Goal: Transaction & Acquisition: Purchase product/service

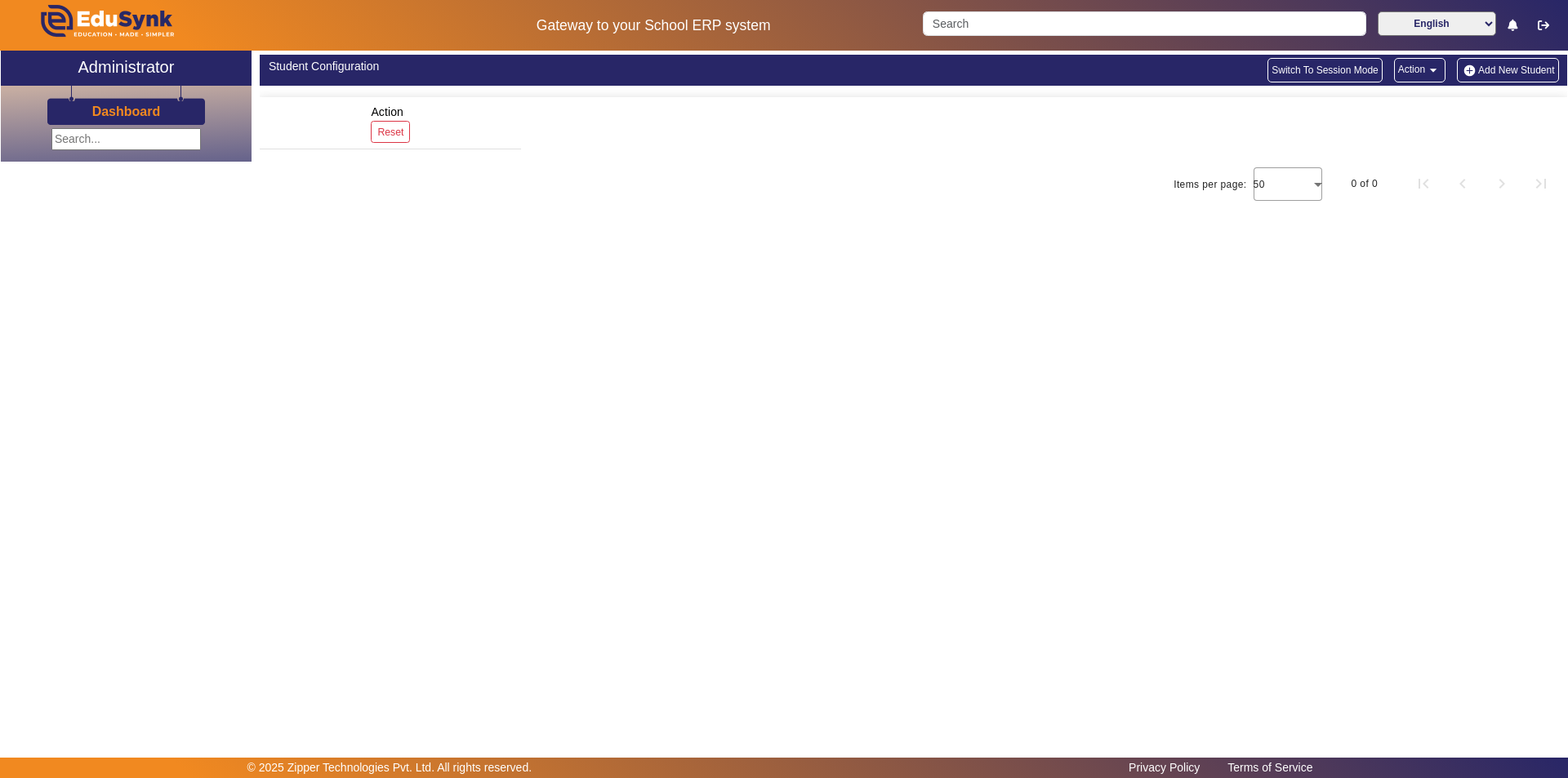
click at [166, 348] on main "X Administrator Dashboard Student Configuration Switch To Session Mode Action a…" at bounding box center [784, 404] width 1568 height 707
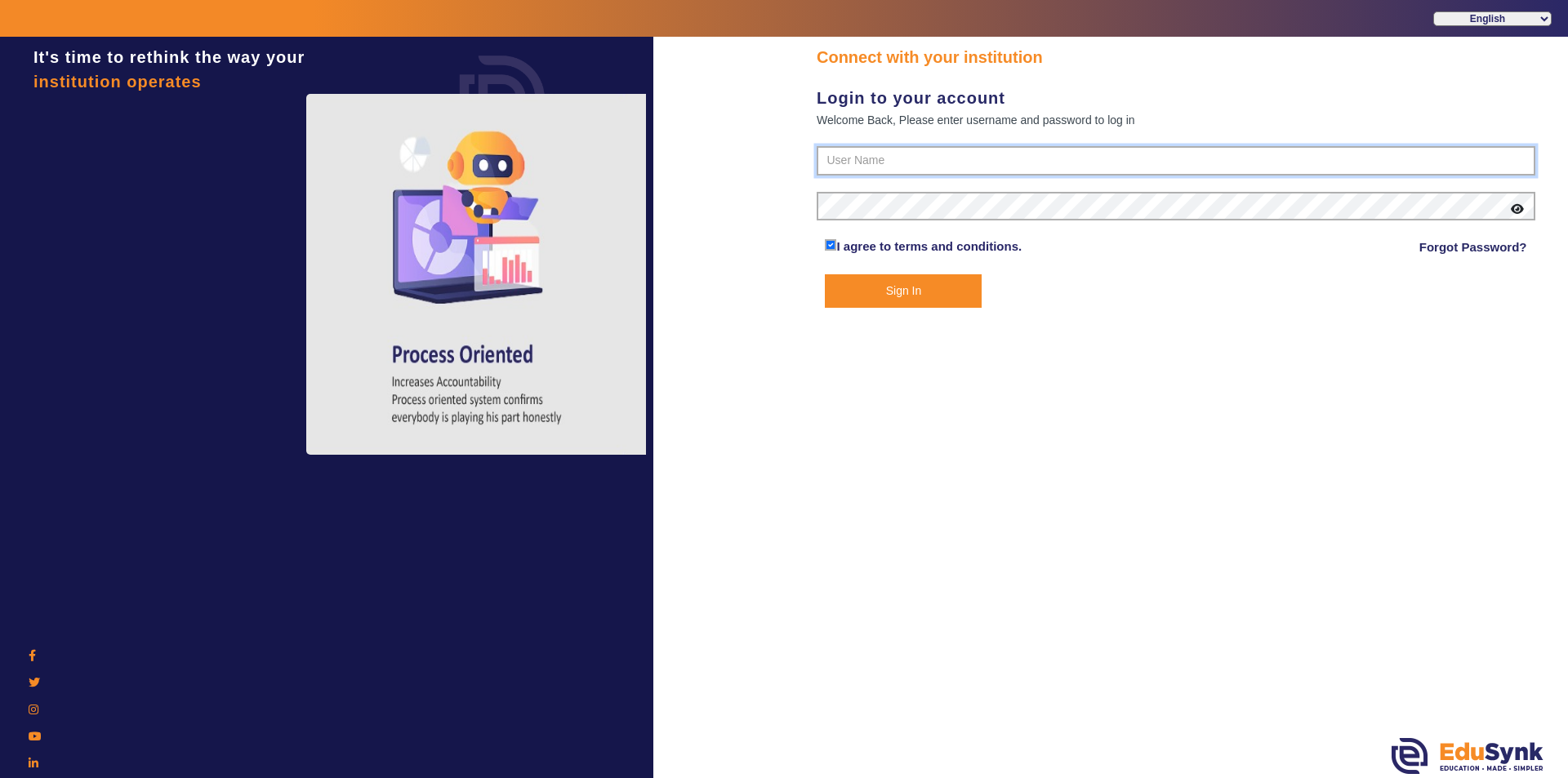
type input "9950605811"
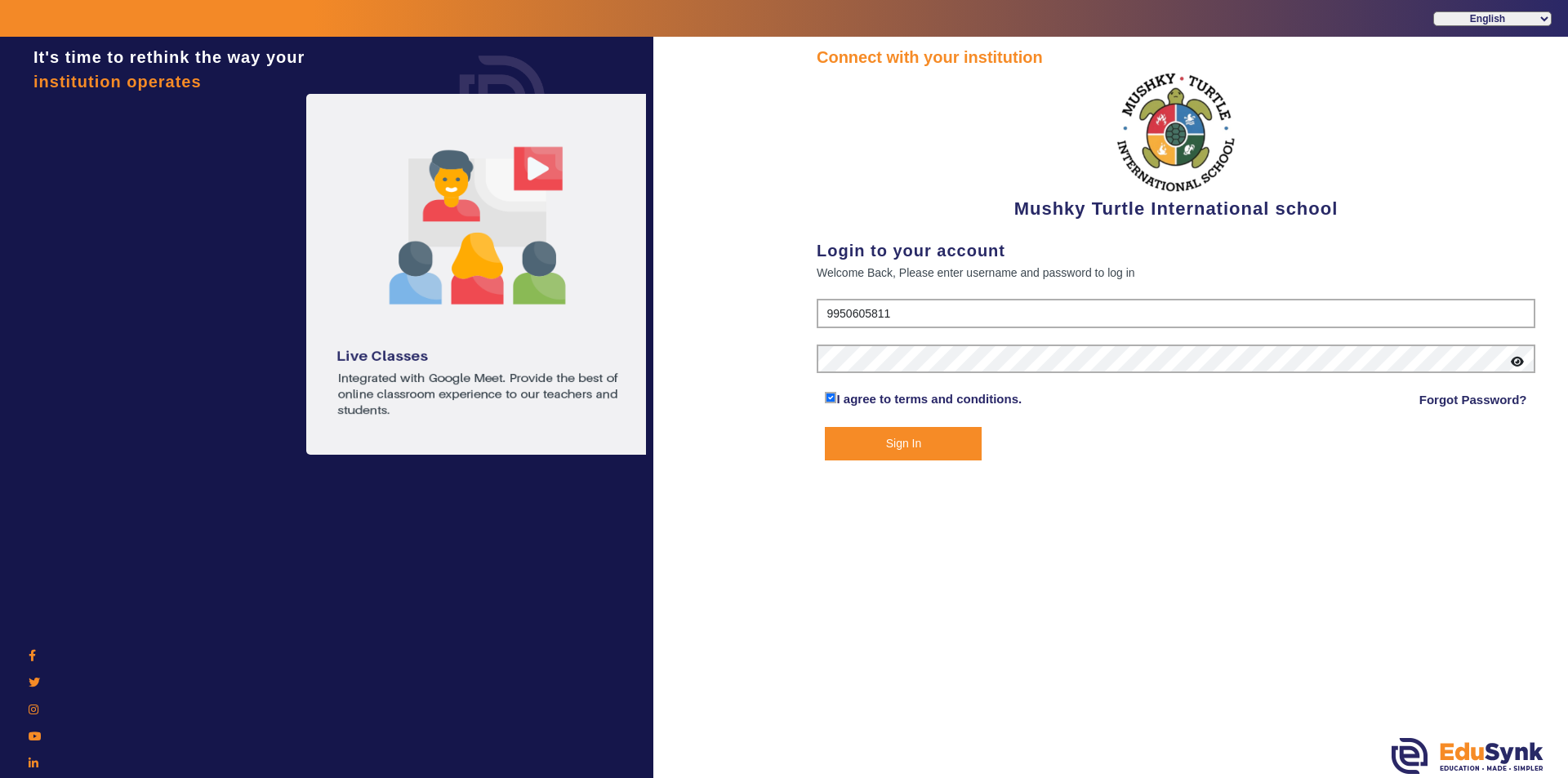
click at [858, 442] on button "Sign In" at bounding box center [902, 444] width 157 height 33
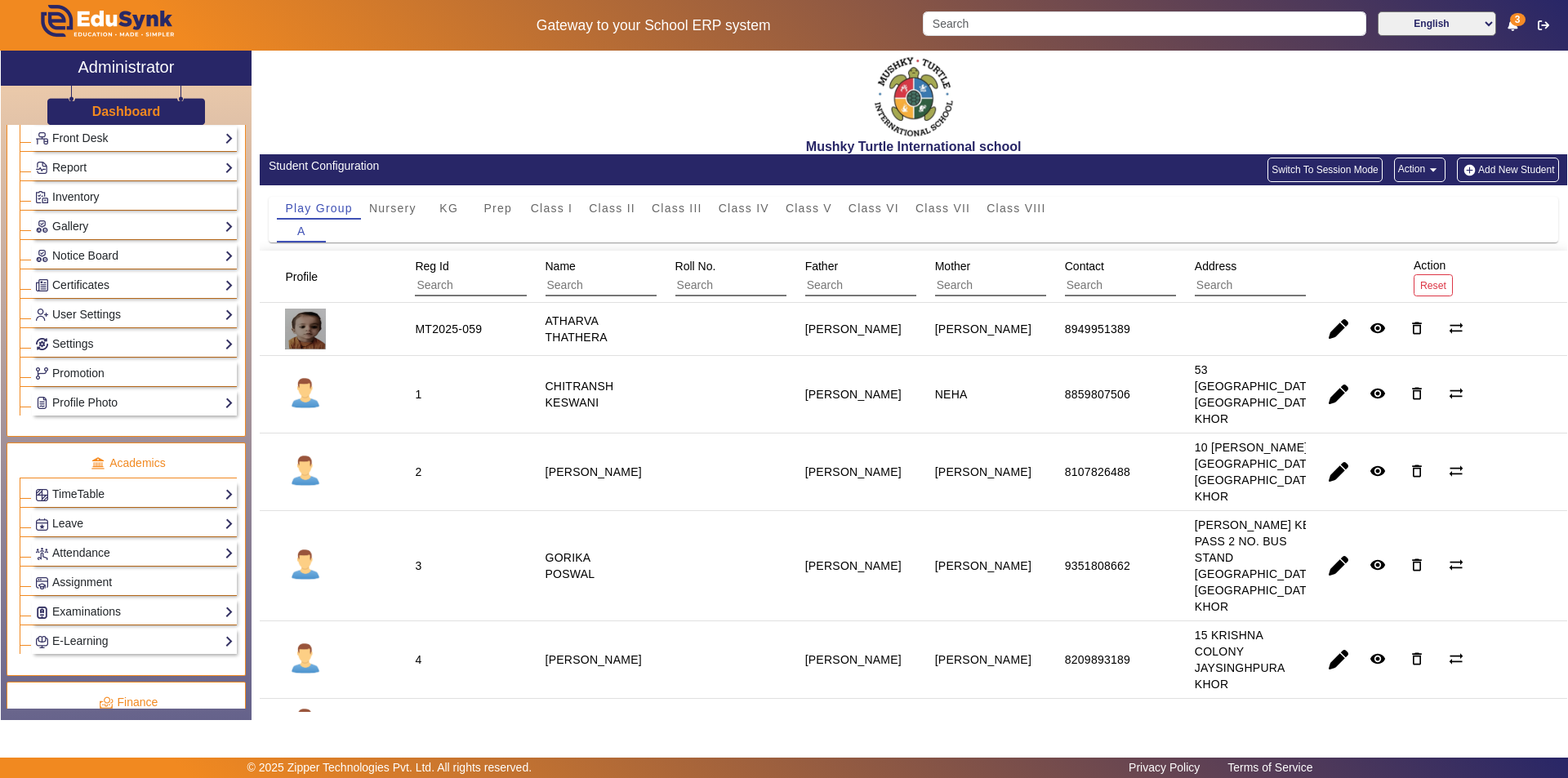
scroll to position [572, 0]
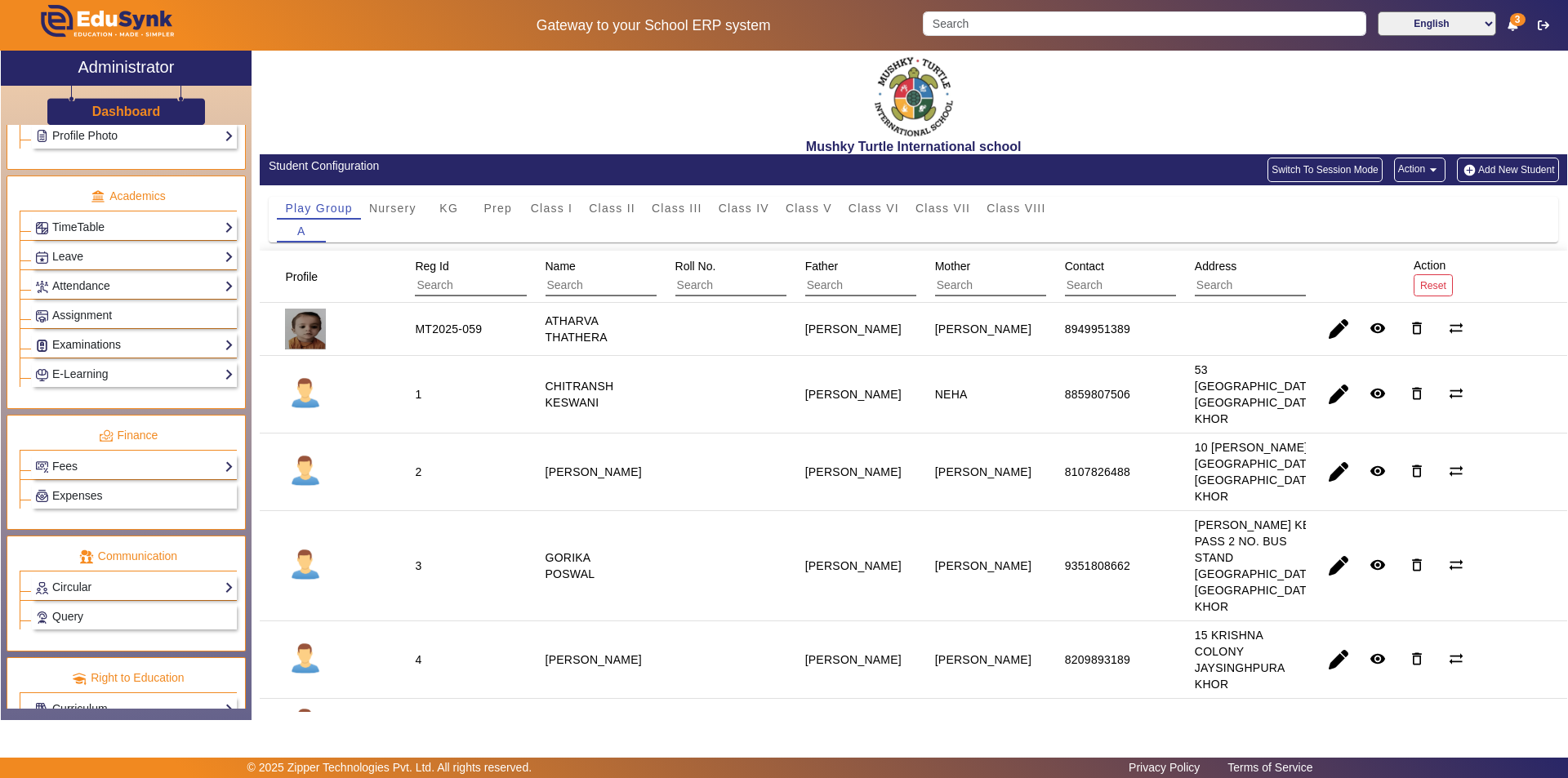
click at [158, 343] on link "Examinations" at bounding box center [134, 345] width 199 height 19
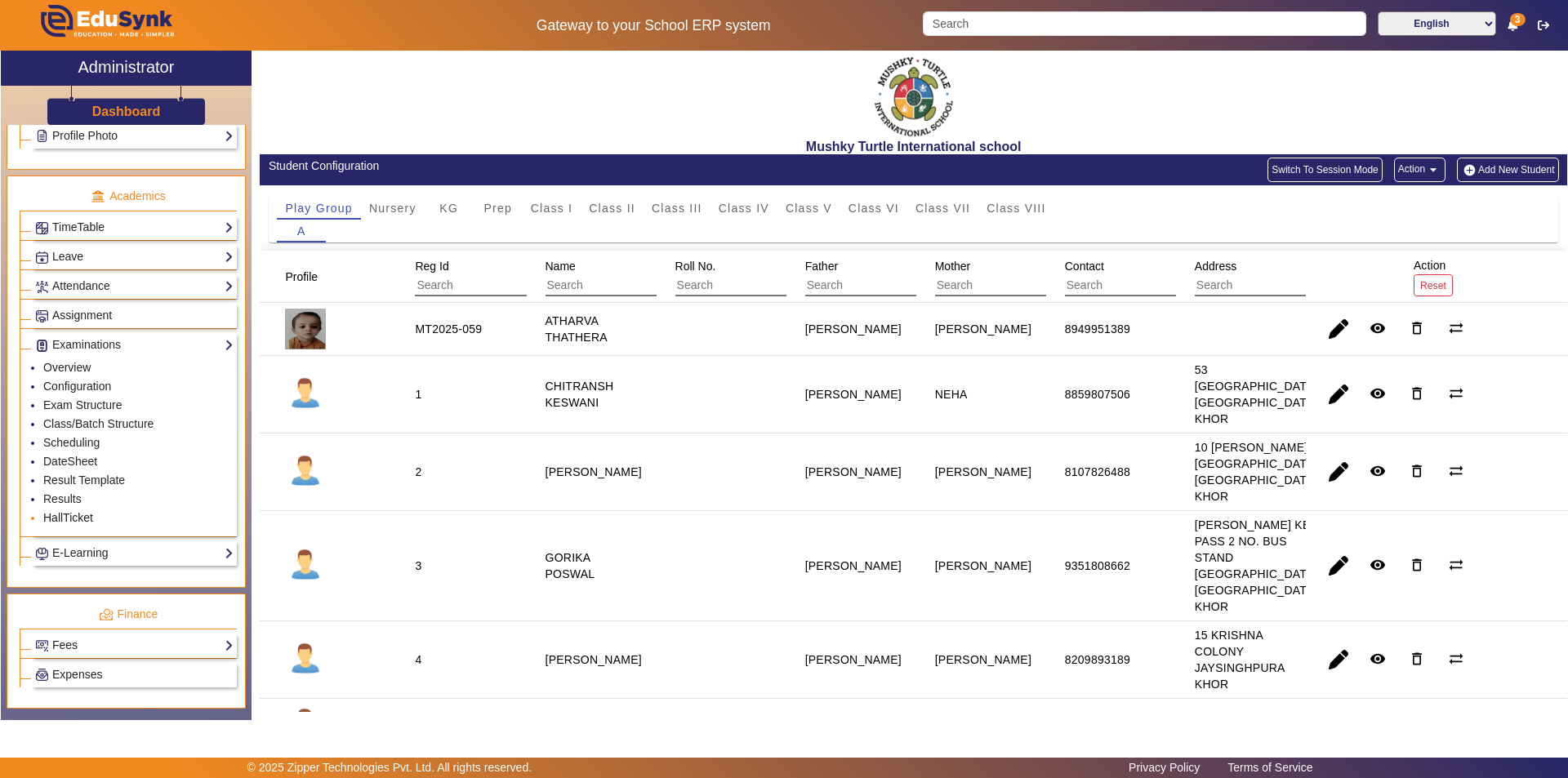
click at [68, 520] on link "HallTicket" at bounding box center [67, 517] width 50 height 13
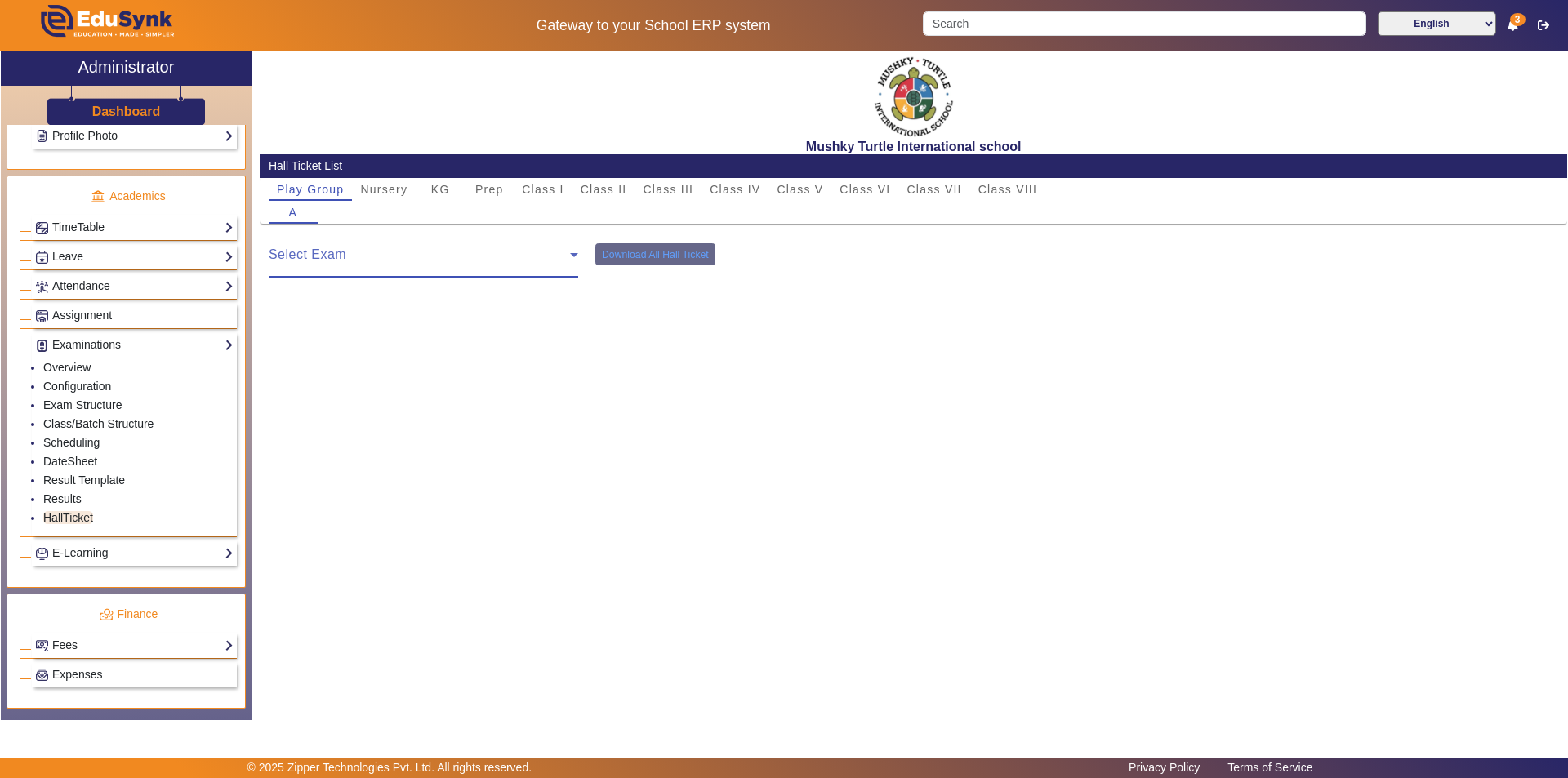
click at [505, 254] on span at bounding box center [419, 261] width 302 height 19
click at [398, 190] on span "Nursery" at bounding box center [383, 190] width 48 height 12
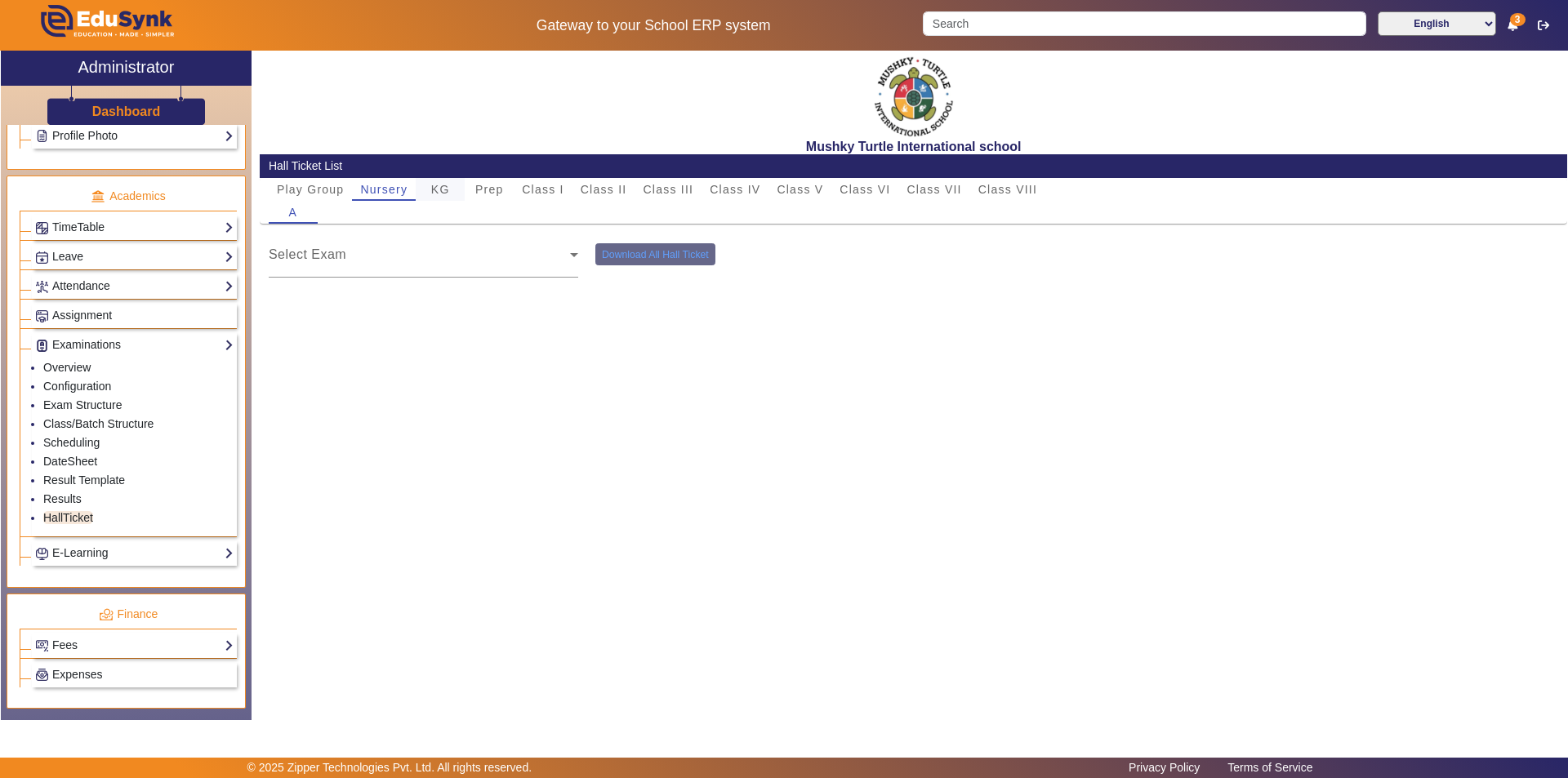
click at [455, 188] on div "KG" at bounding box center [440, 189] width 49 height 22
click at [489, 190] on span "Prep" at bounding box center [489, 190] width 28 height 12
click at [557, 195] on span "Class I" at bounding box center [543, 190] width 43 height 12
click at [611, 192] on span "Class II" at bounding box center [603, 190] width 47 height 12
click at [690, 193] on span "Class III" at bounding box center [668, 190] width 51 height 12
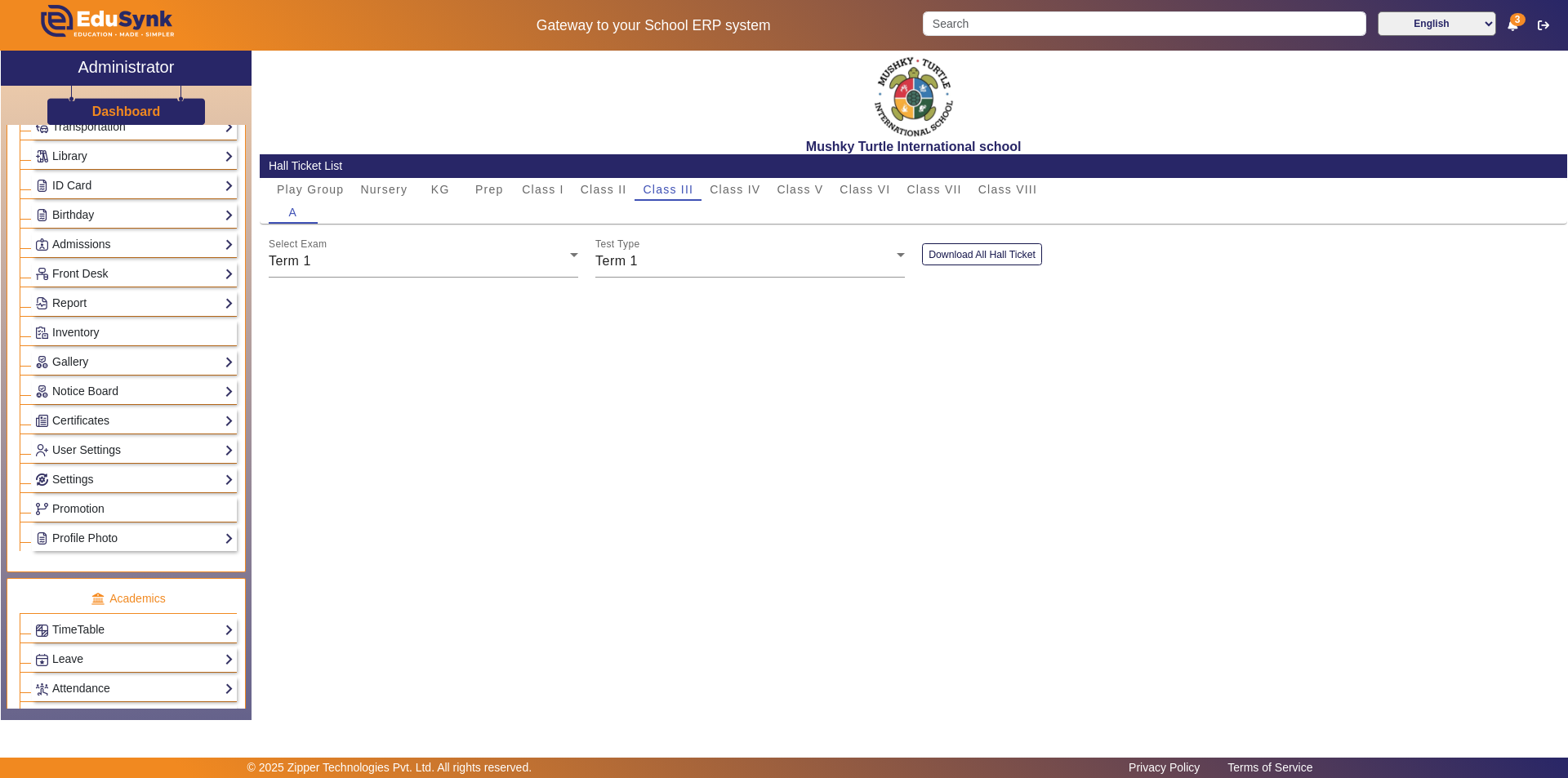
scroll to position [164, 0]
click at [93, 305] on link "Report" at bounding box center [134, 309] width 199 height 19
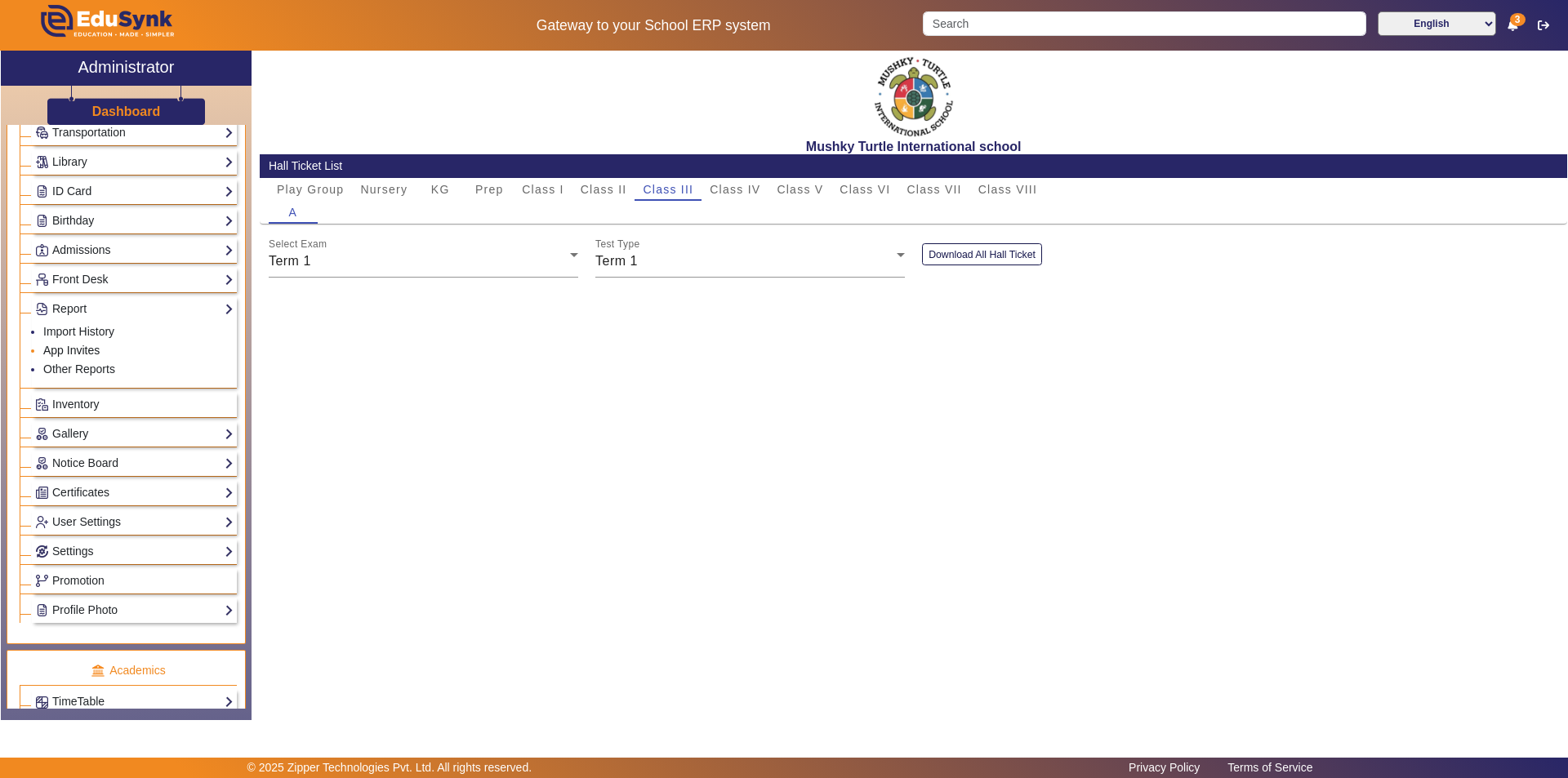
click at [96, 350] on link "App Invites" at bounding box center [71, 350] width 56 height 13
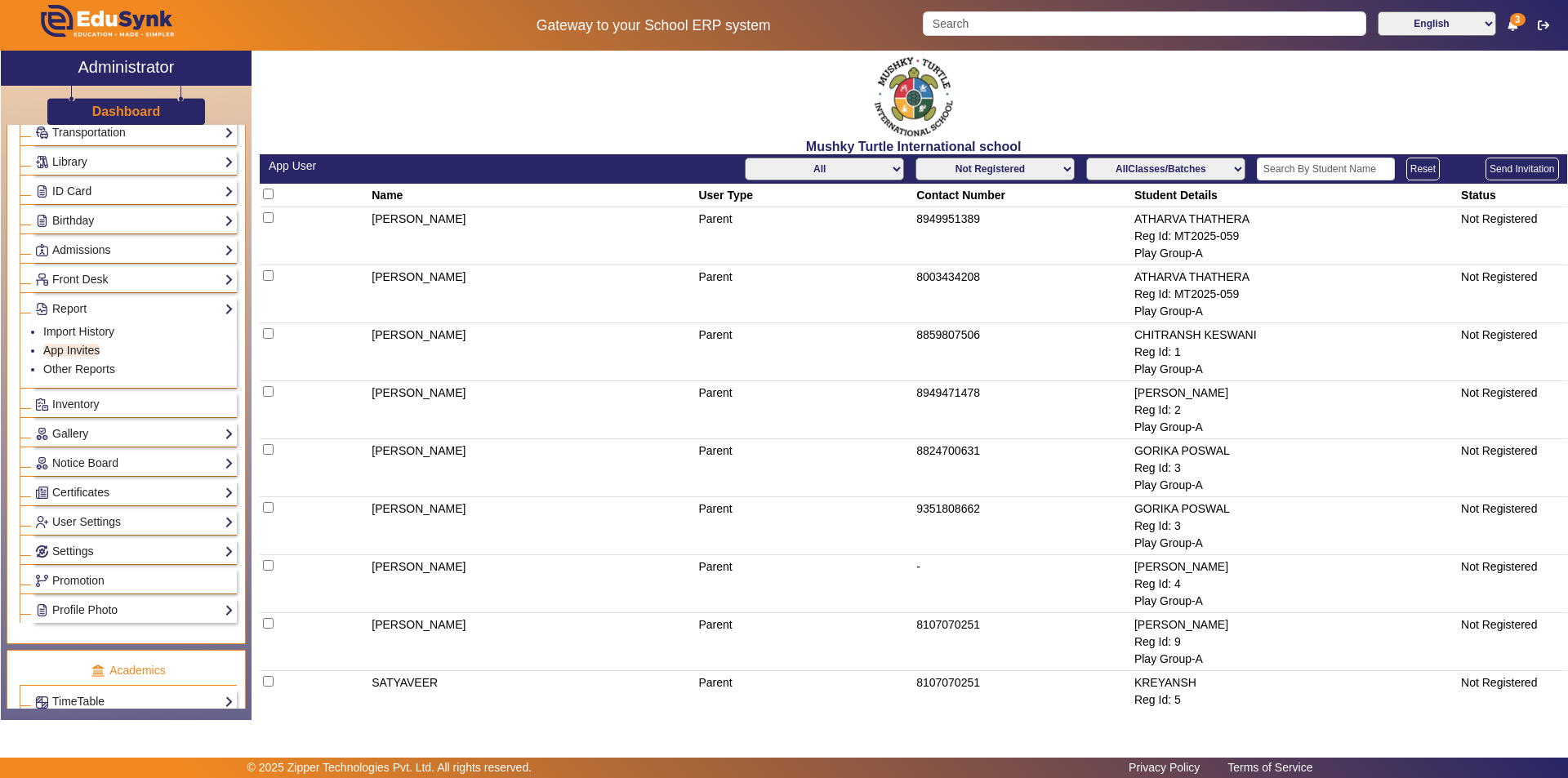
click at [846, 167] on select "All Teacher Parent Driver Support Staff" at bounding box center [824, 168] width 160 height 22
select select "Parent"
click at [745, 158] on select "All Teacher Parent Driver Support Staff" at bounding box center [824, 168] width 160 height 22
click at [988, 174] on select "Not Registered Registered" at bounding box center [995, 168] width 160 height 22
click at [915, 158] on select "Not Registered Registered" at bounding box center [995, 168] width 160 height 22
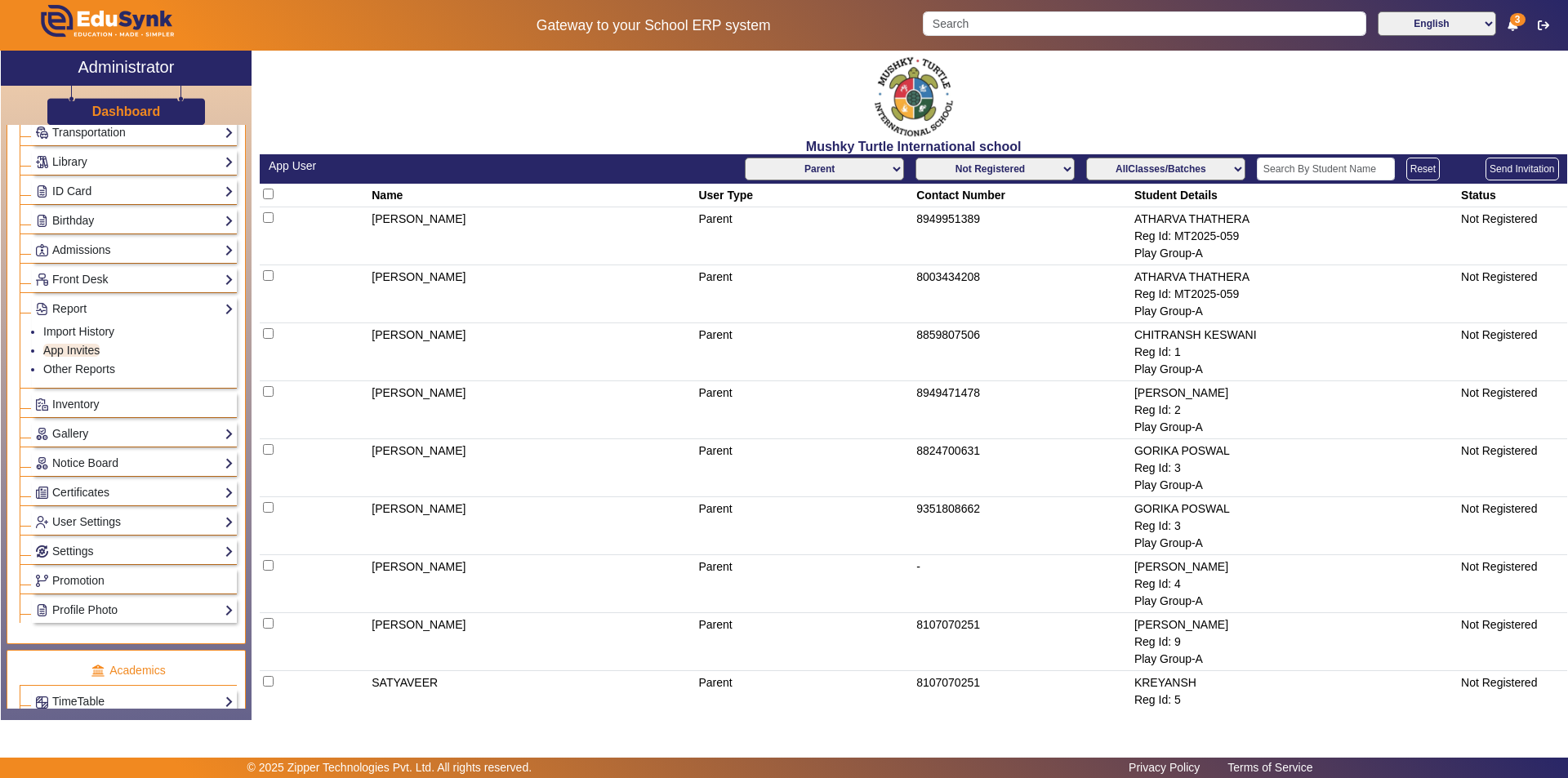
click at [1189, 175] on select "AllClasses/Batches Play Group-A Nursery-A KG-A Prep-A Class I-A Class II-A Clas…" at bounding box center [1166, 168] width 160 height 22
select select "Nursery-A"
click at [1086, 158] on select "AllClasses/Batches Play Group-A Nursery-A KG-A Prep-A Class I-A Class II-A Clas…" at bounding box center [1166, 168] width 160 height 22
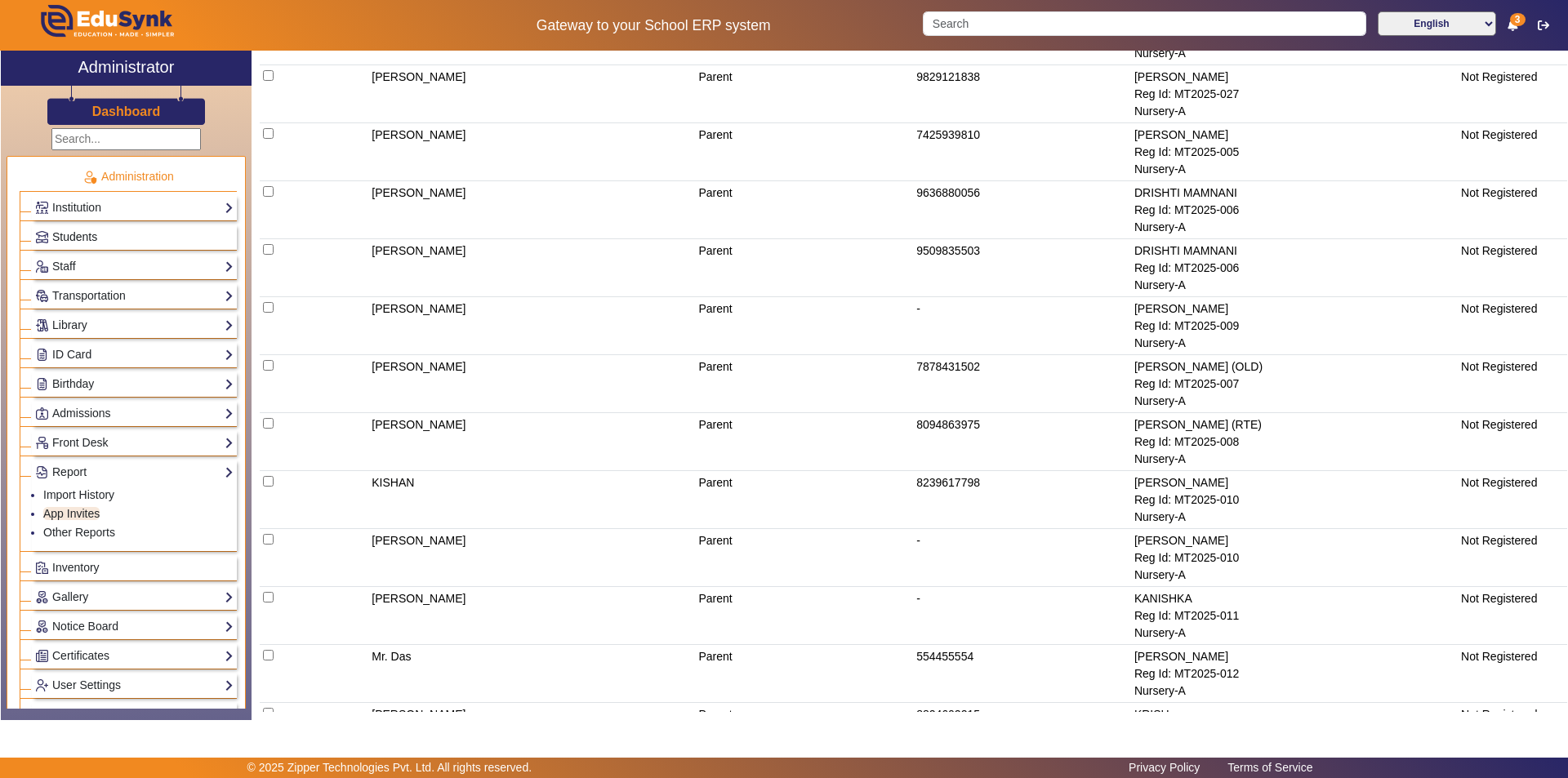
click at [128, 236] on link "Students" at bounding box center [134, 237] width 199 height 19
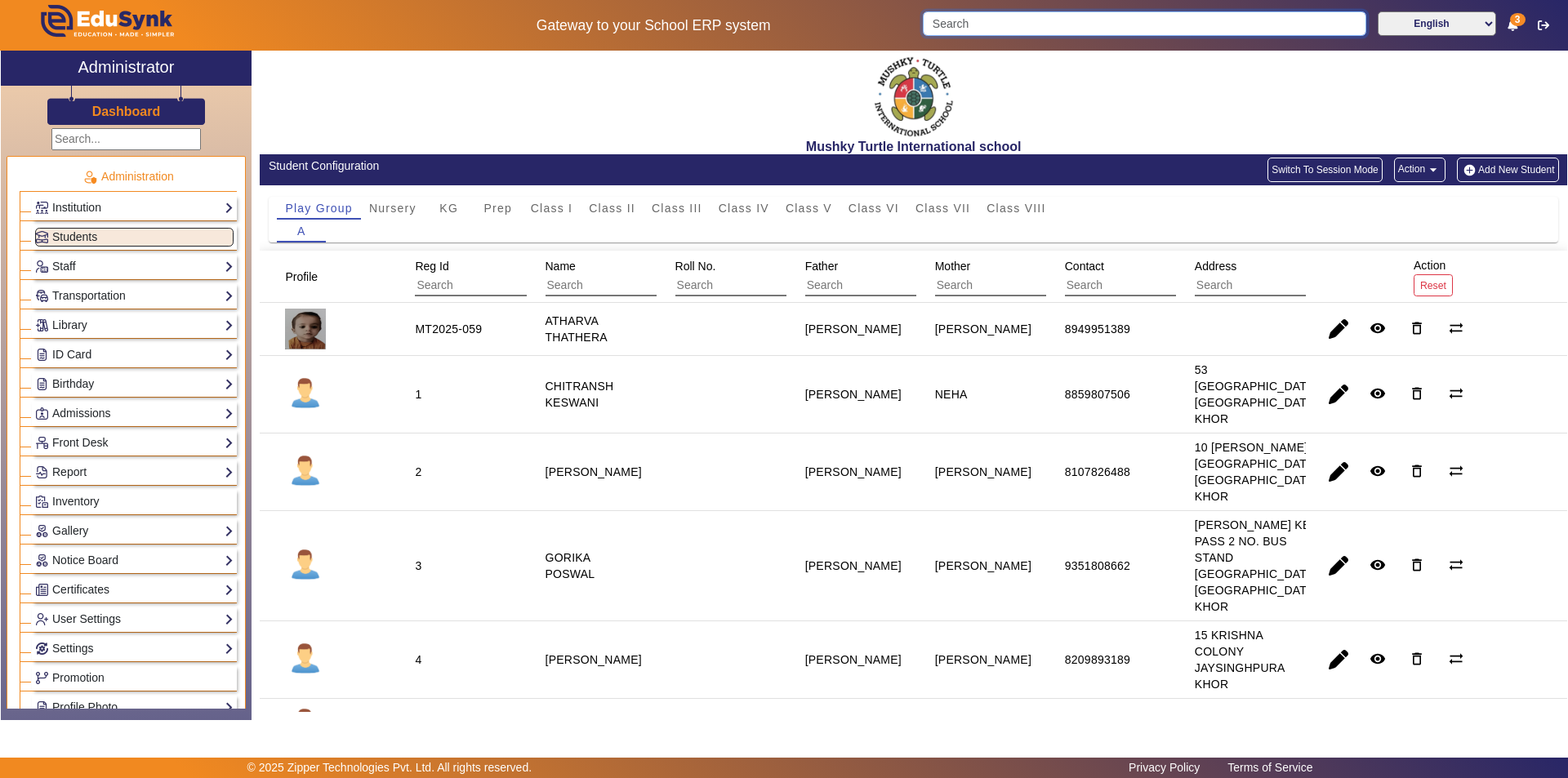
click at [1277, 29] on input "Search" at bounding box center [1144, 23] width 443 height 24
click at [1049, 28] on input "Search" at bounding box center [1144, 23] width 443 height 24
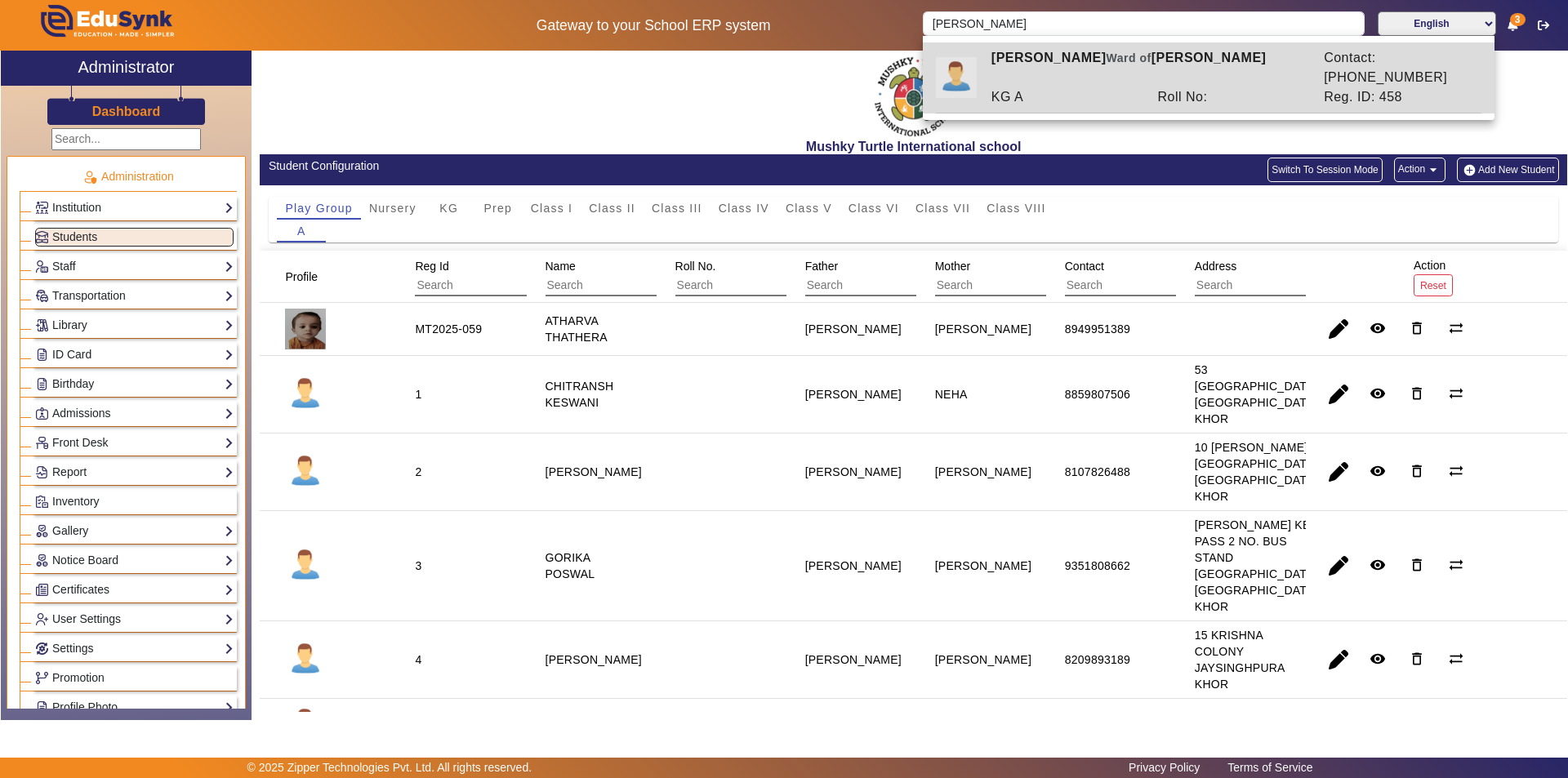
click at [1097, 88] on div "KG A" at bounding box center [1065, 97] width 166 height 19
type input "[PERSON_NAME]"
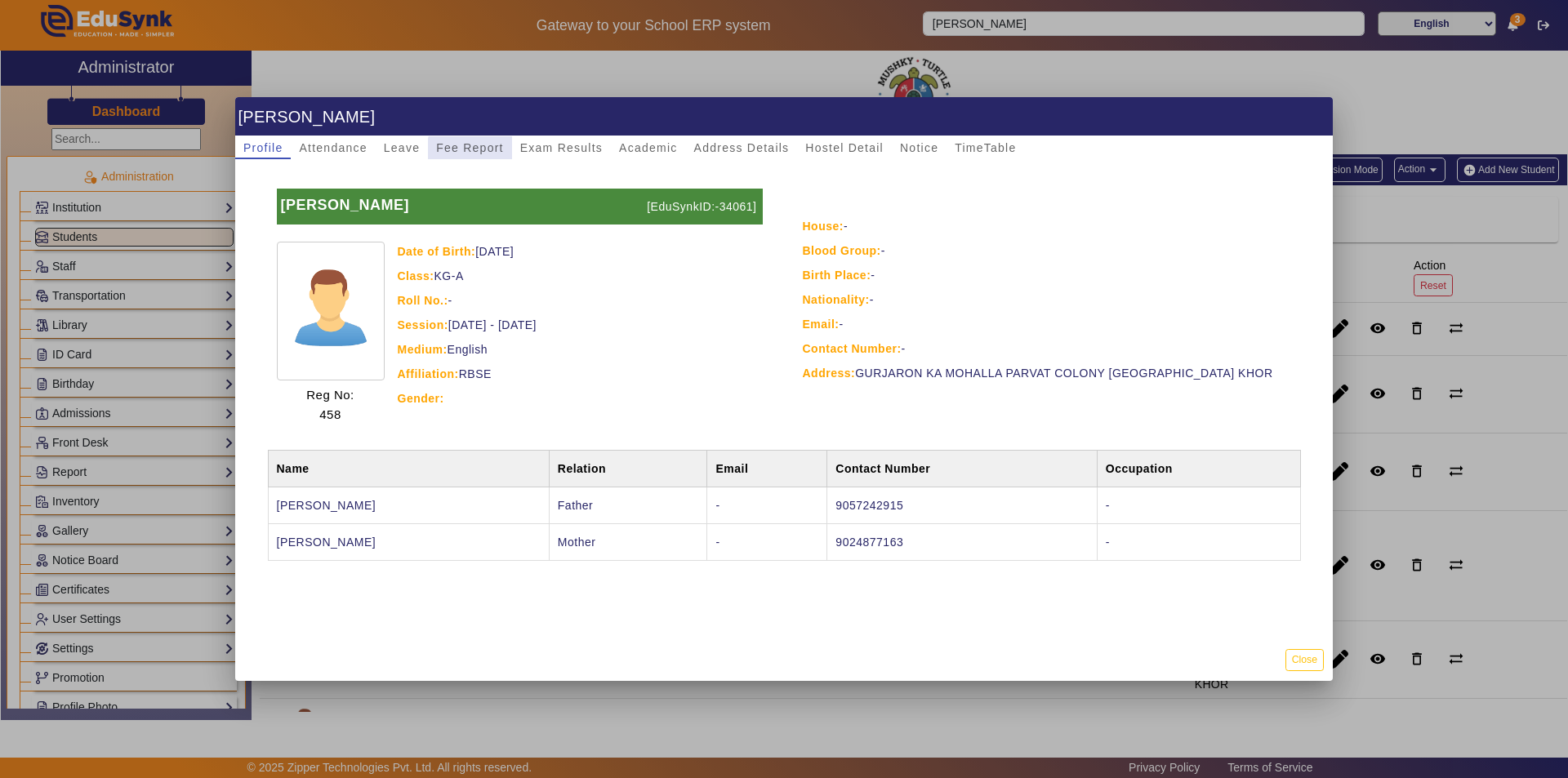
click at [470, 153] on span "Fee Report" at bounding box center [470, 148] width 68 height 12
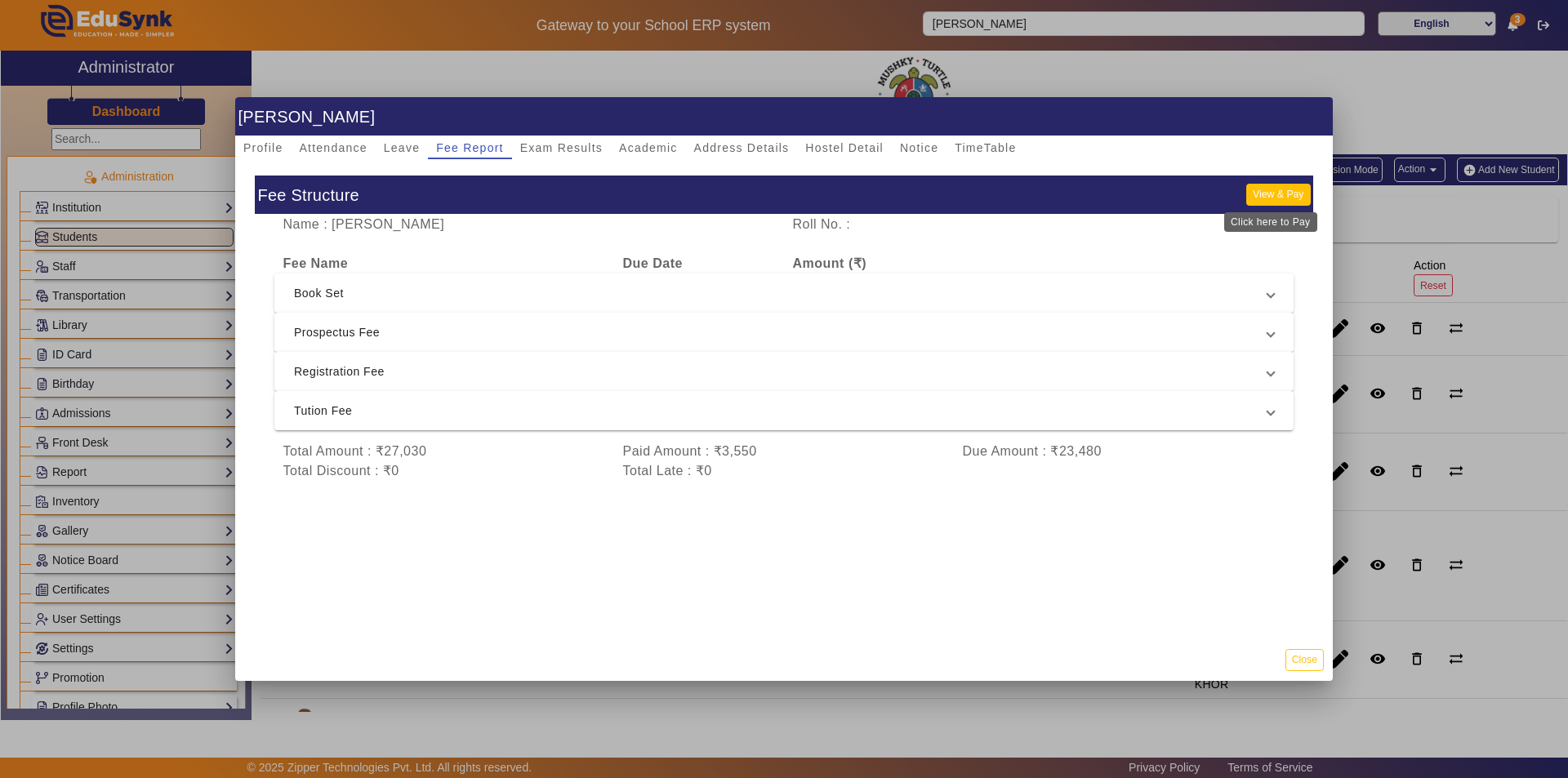
click at [1268, 189] on button "View & Pay" at bounding box center [1277, 195] width 63 height 22
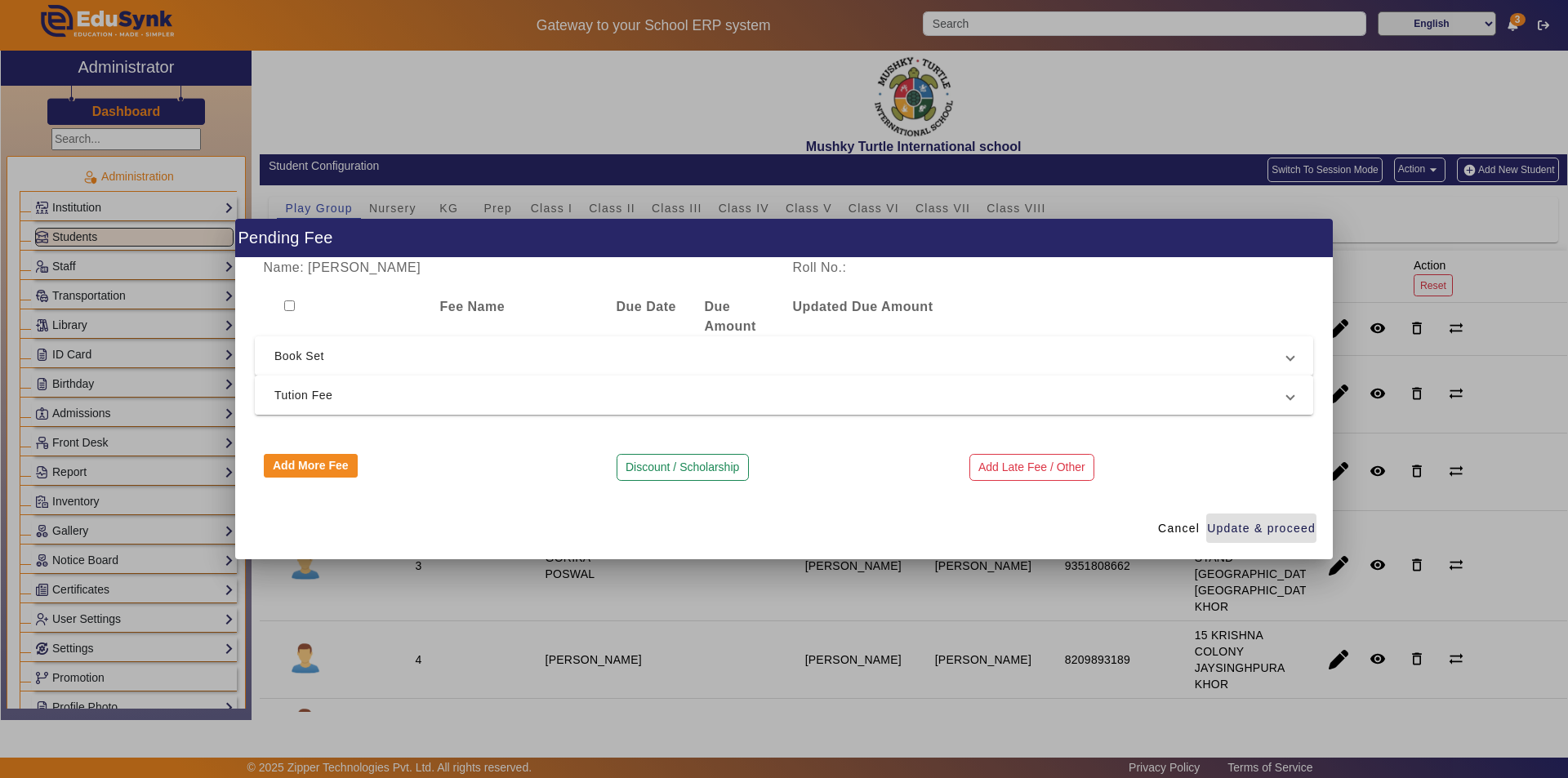
click at [317, 397] on span "Tution Fee" at bounding box center [781, 395] width 1012 height 19
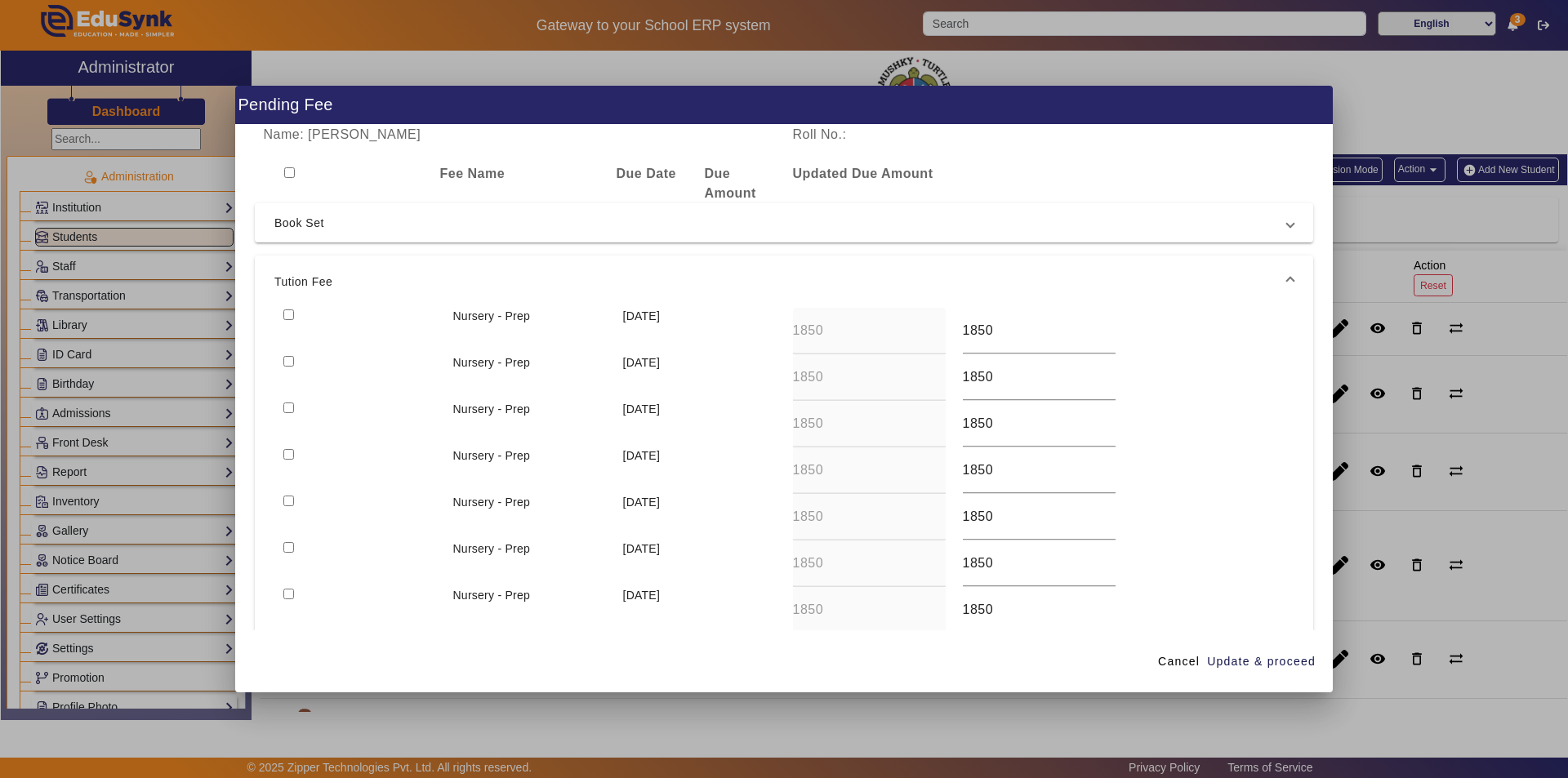
click at [288, 455] on input "checkbox" at bounding box center [288, 454] width 11 height 11
checkbox input "true"
click at [1271, 657] on span "Update & proceed" at bounding box center [1261, 662] width 109 height 18
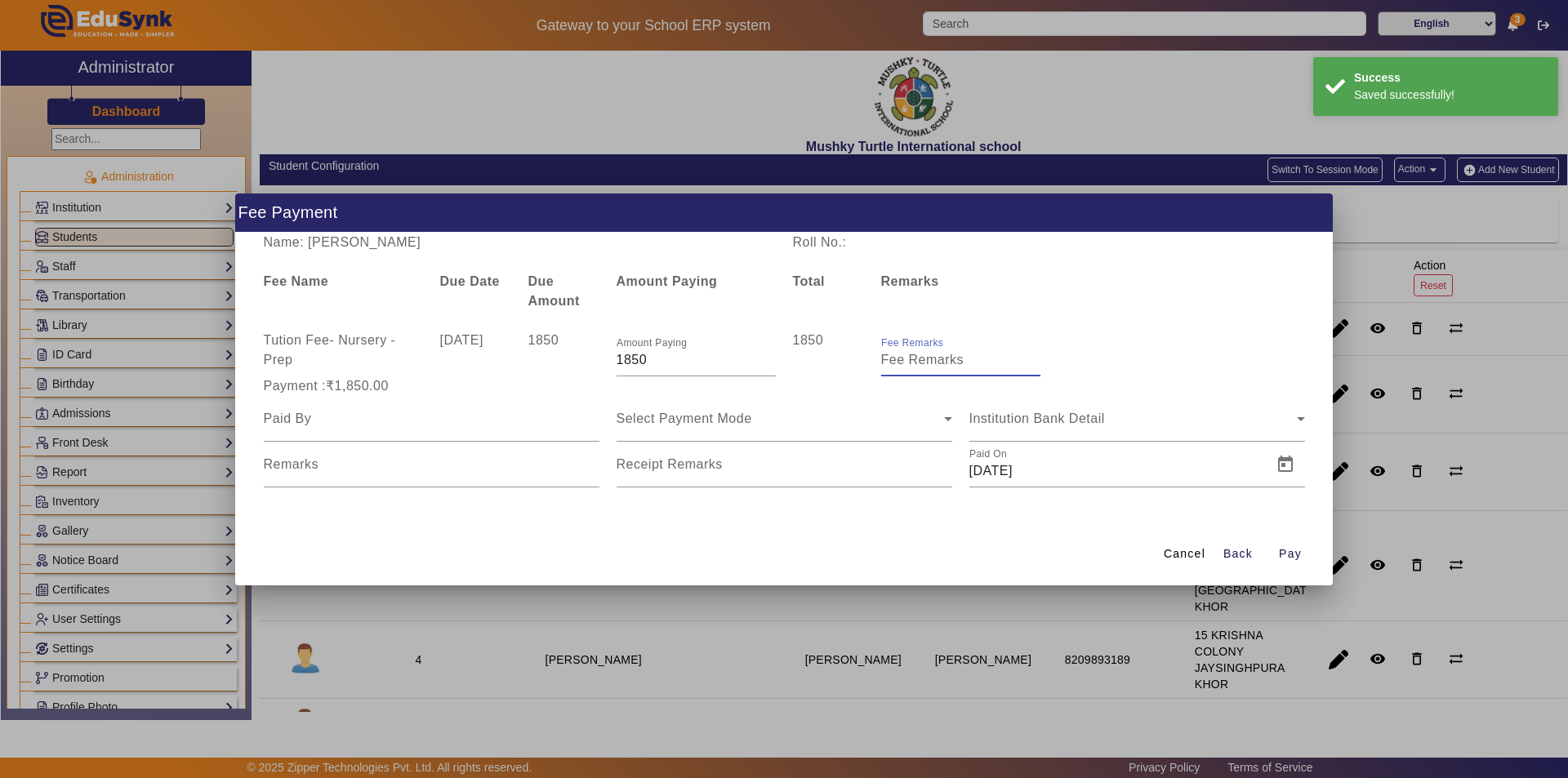
click at [929, 362] on input "Fee Remarks" at bounding box center [961, 360] width 160 height 19
type input "Aug month fee"
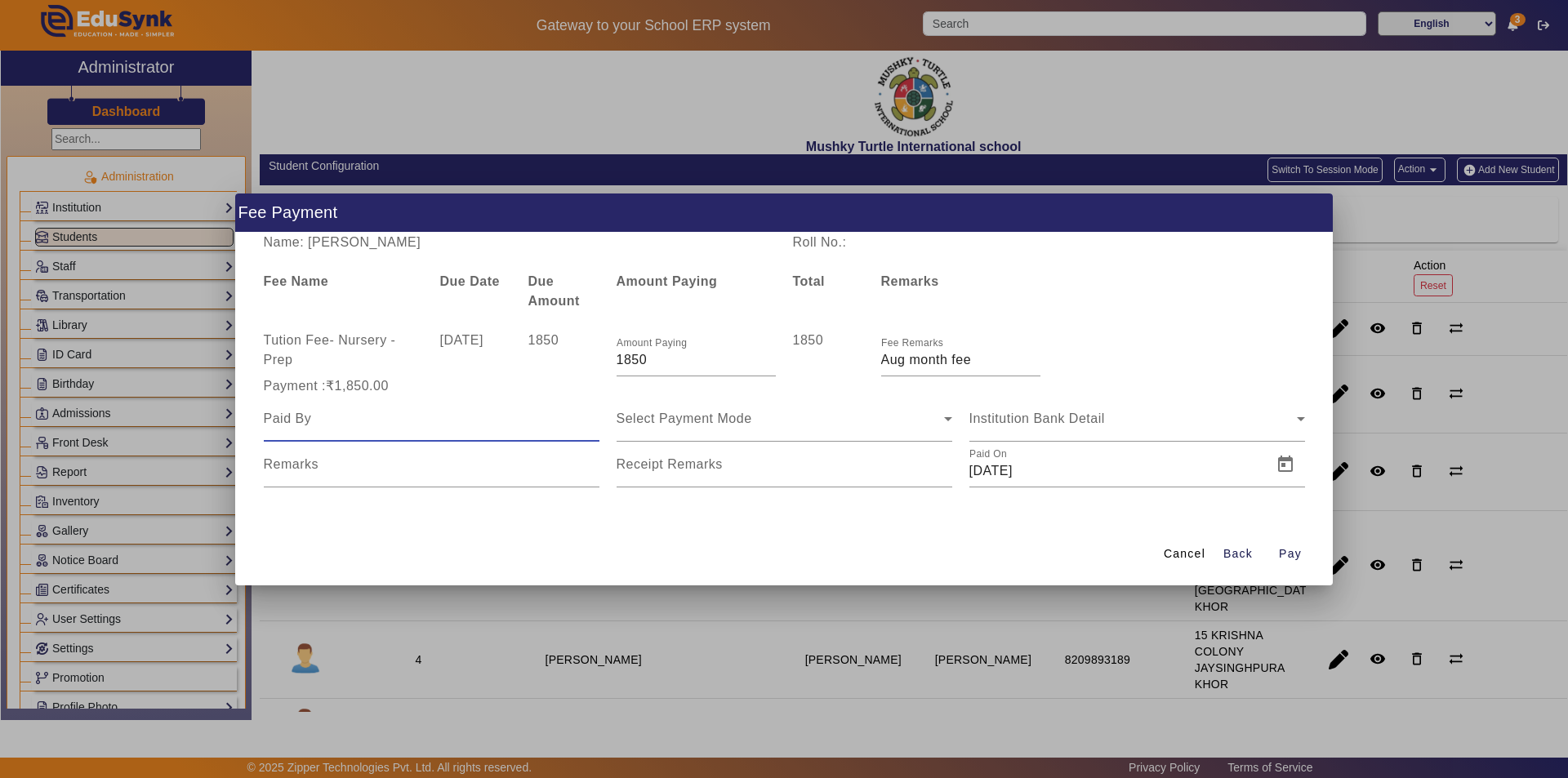
click at [413, 426] on input at bounding box center [431, 419] width 336 height 19
type input "Parents"
click at [718, 418] on span "Select Payment Mode" at bounding box center [683, 419] width 135 height 14
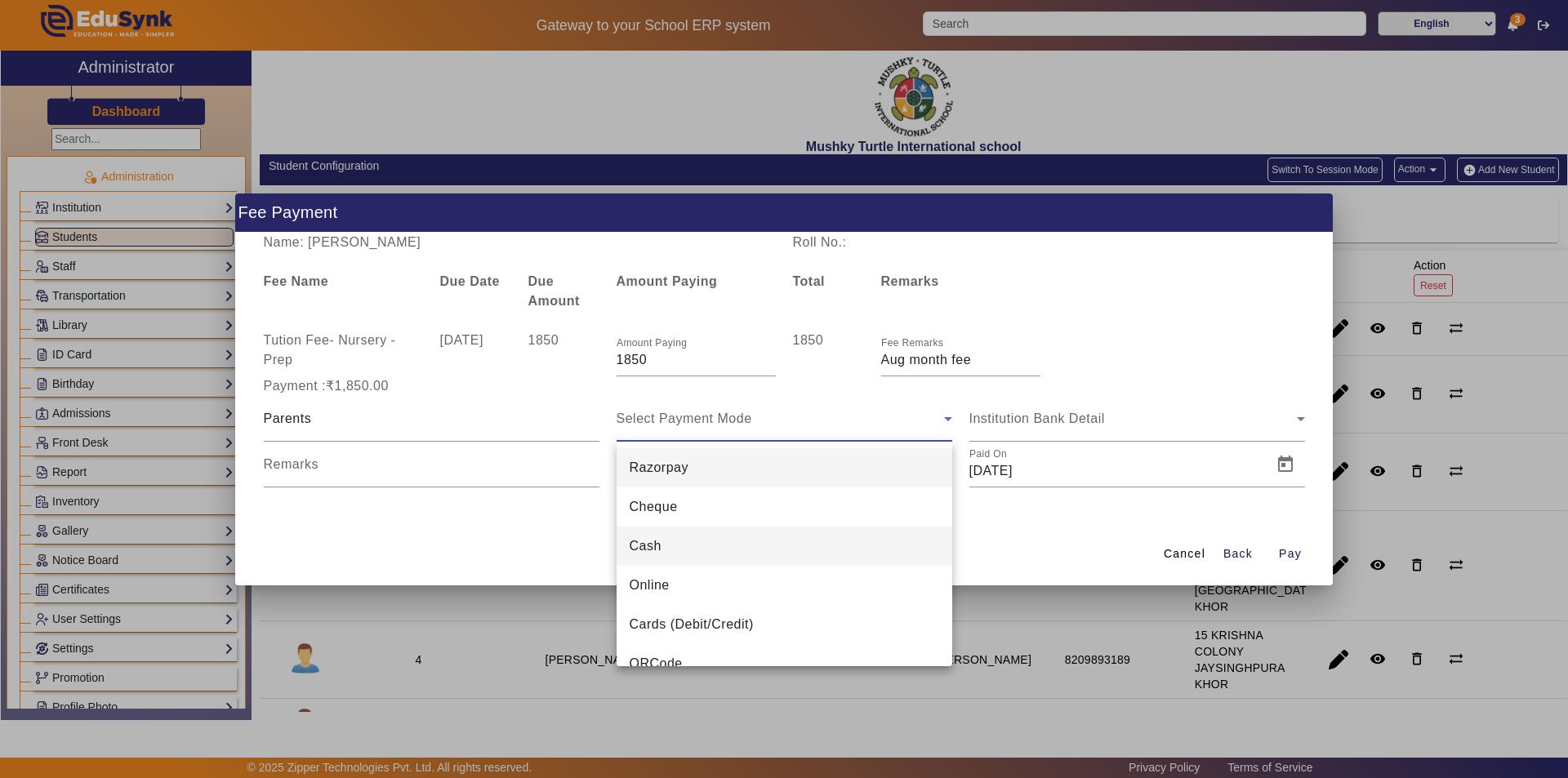
click at [710, 539] on mat-option "Cash" at bounding box center [784, 546] width 336 height 39
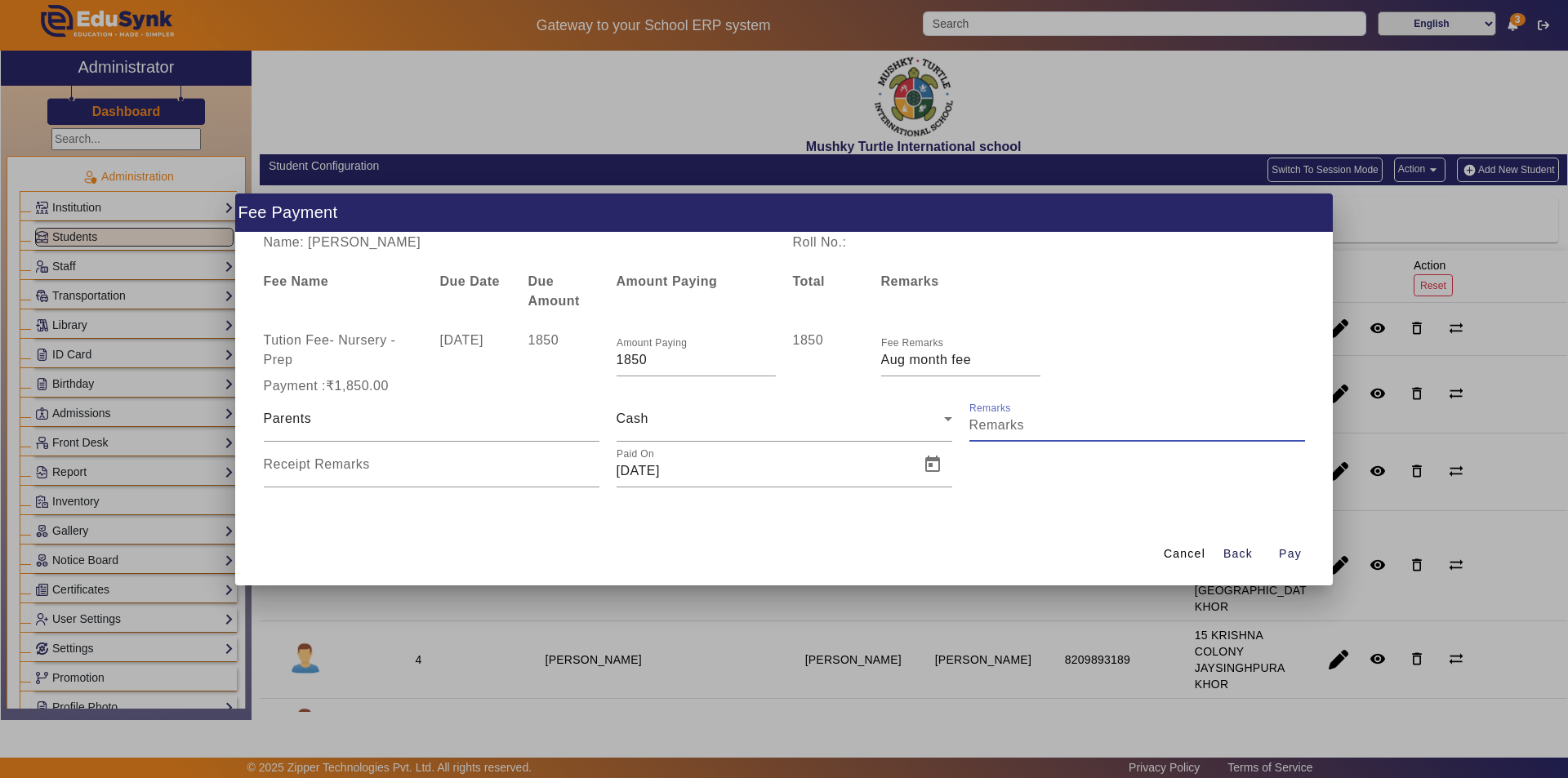
click at [1061, 421] on input "Remarks" at bounding box center [1137, 426] width 336 height 19
type input "Aug month fee paid"
click at [377, 471] on input "Receipt Remarks" at bounding box center [431, 471] width 336 height 19
type input "Aug month fee paid"
click at [940, 460] on span "Open calendar" at bounding box center [932, 464] width 39 height 39
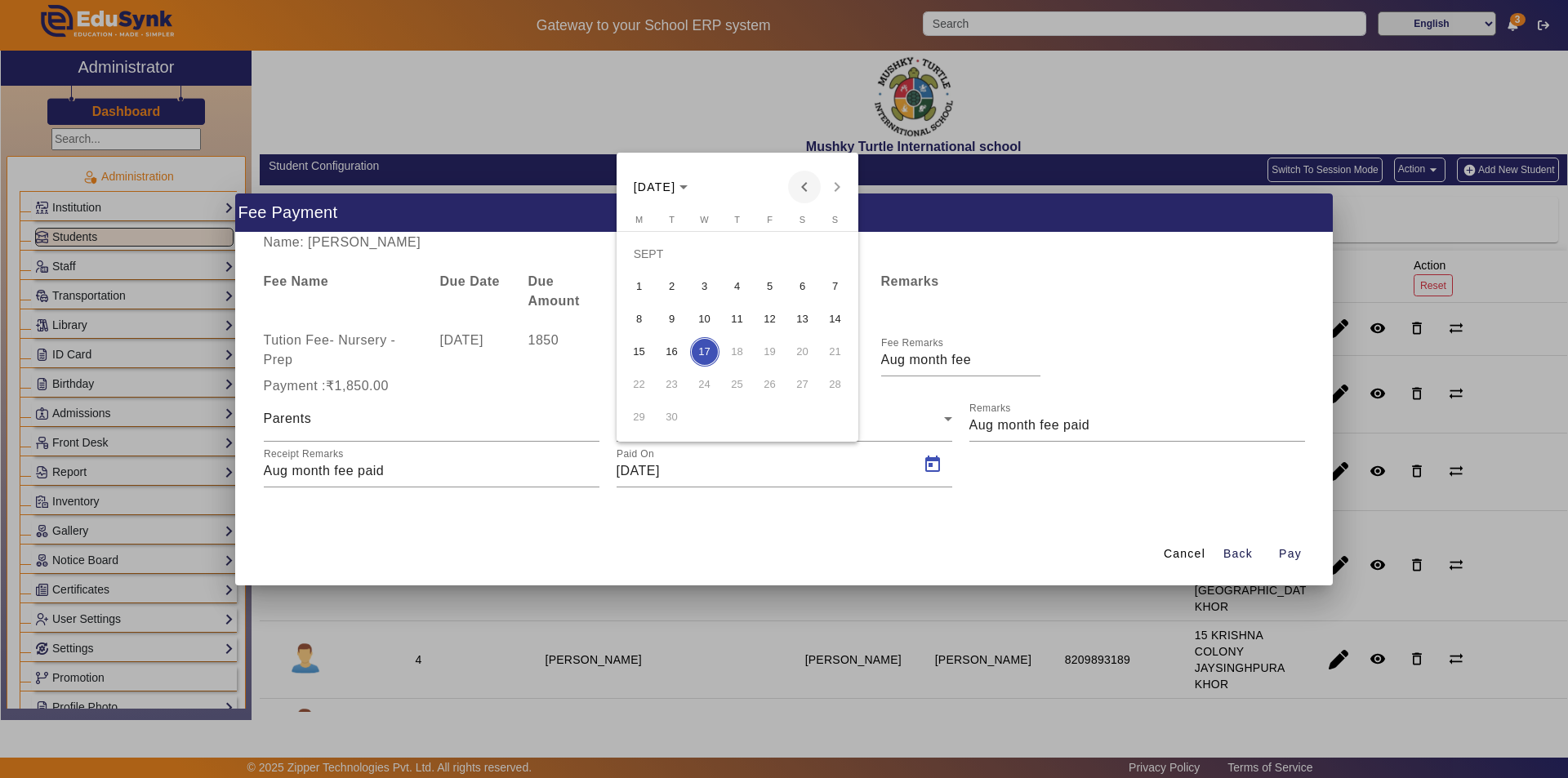
click at [815, 190] on span "Previous month" at bounding box center [804, 187] width 33 height 33
click at [671, 352] on span "19" at bounding box center [672, 352] width 29 height 29
type input "[DATE]"
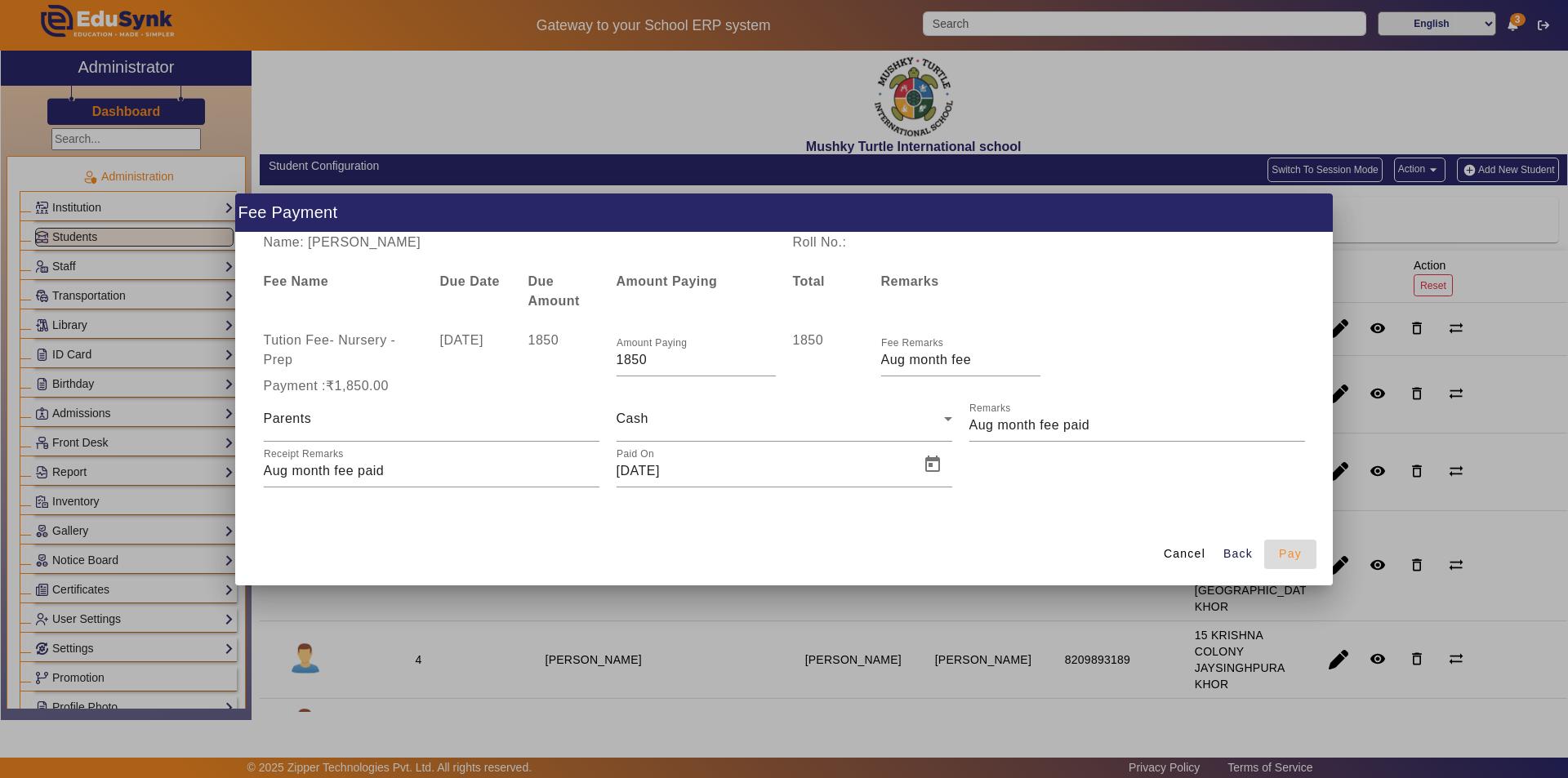
click at [1299, 550] on span "Pay" at bounding box center [1290, 554] width 22 height 18
